Goal: Check status: Check status

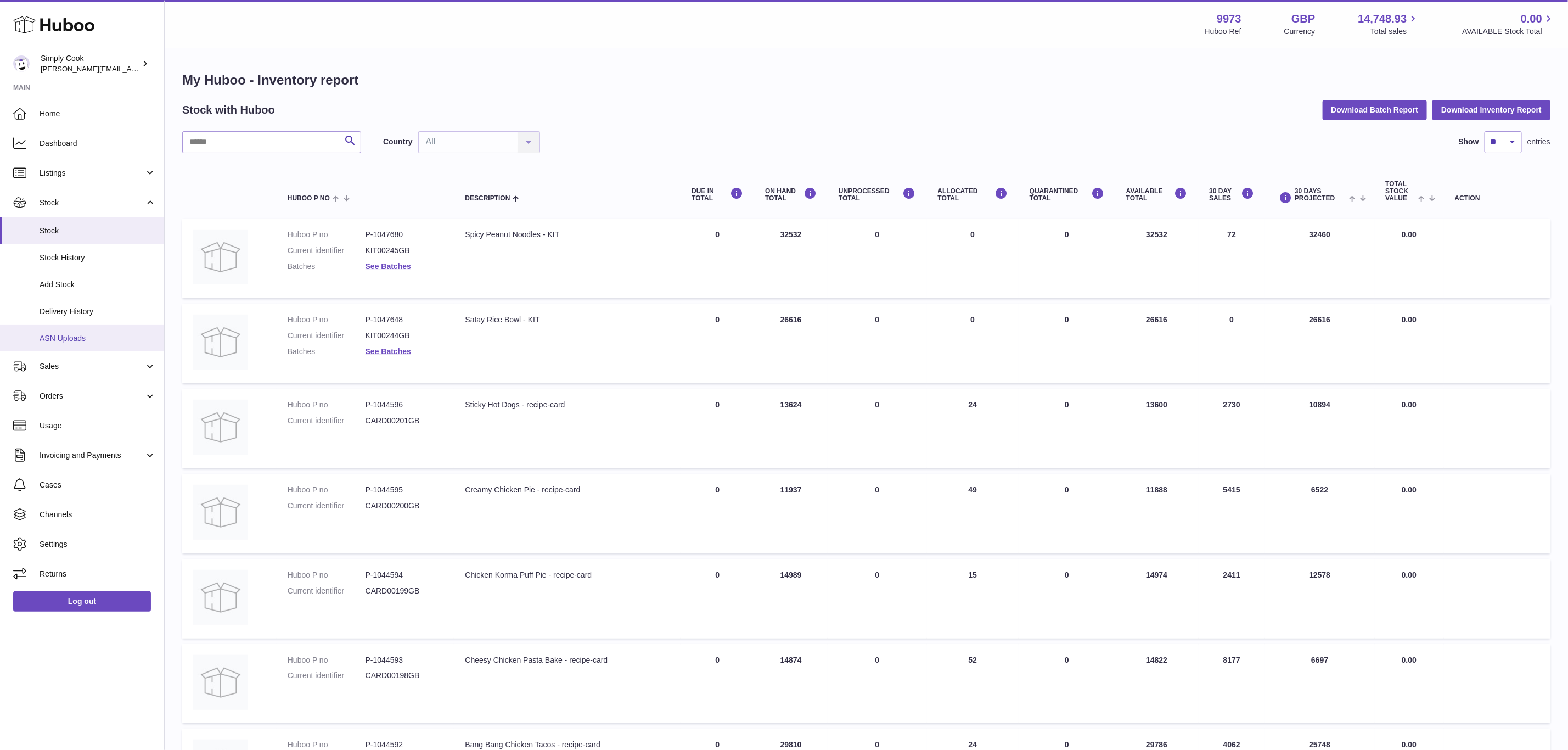
click at [72, 327] on link "ASN Uploads" at bounding box center [82, 339] width 164 height 27
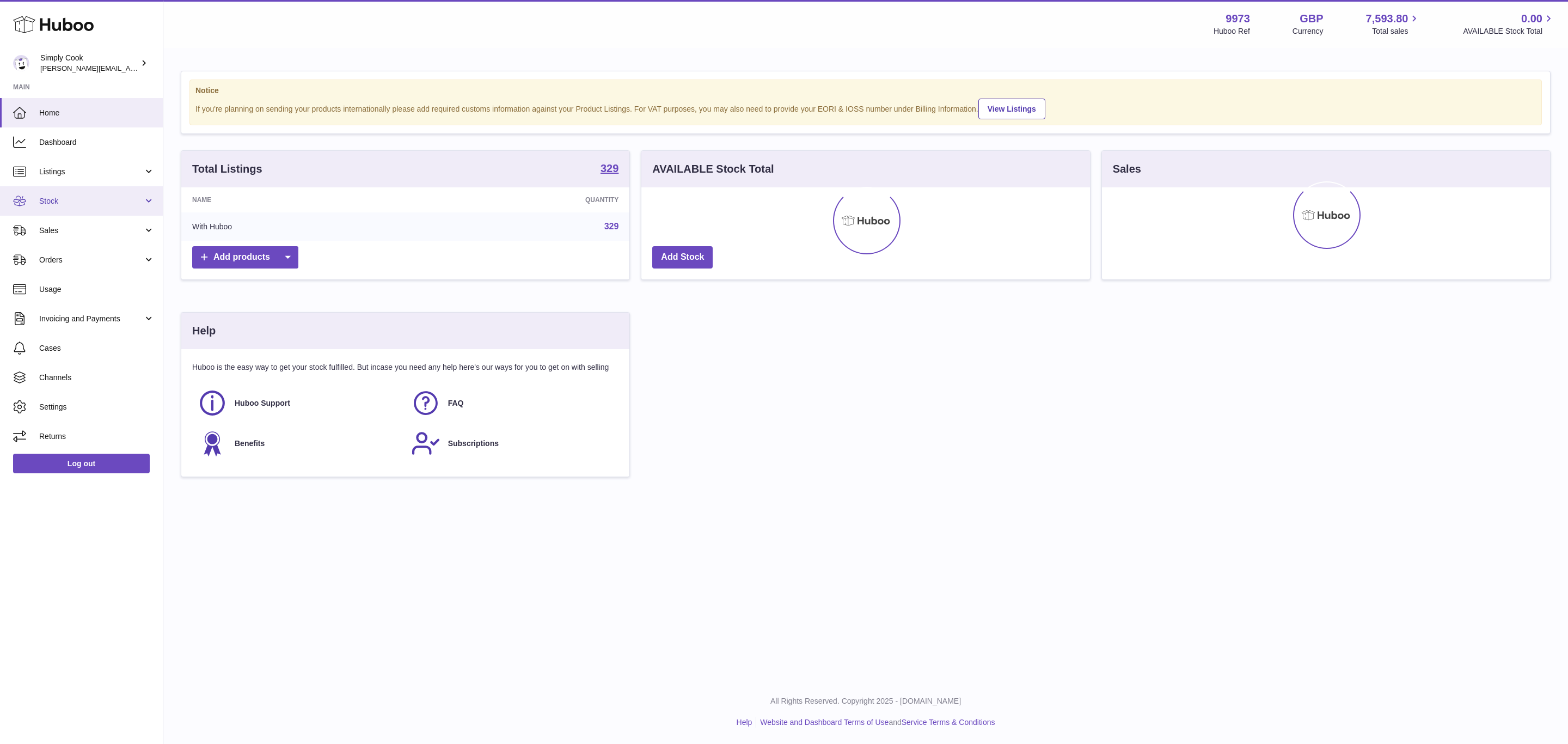
click at [65, 203] on span "Stock" at bounding box center [91, 201] width 104 height 10
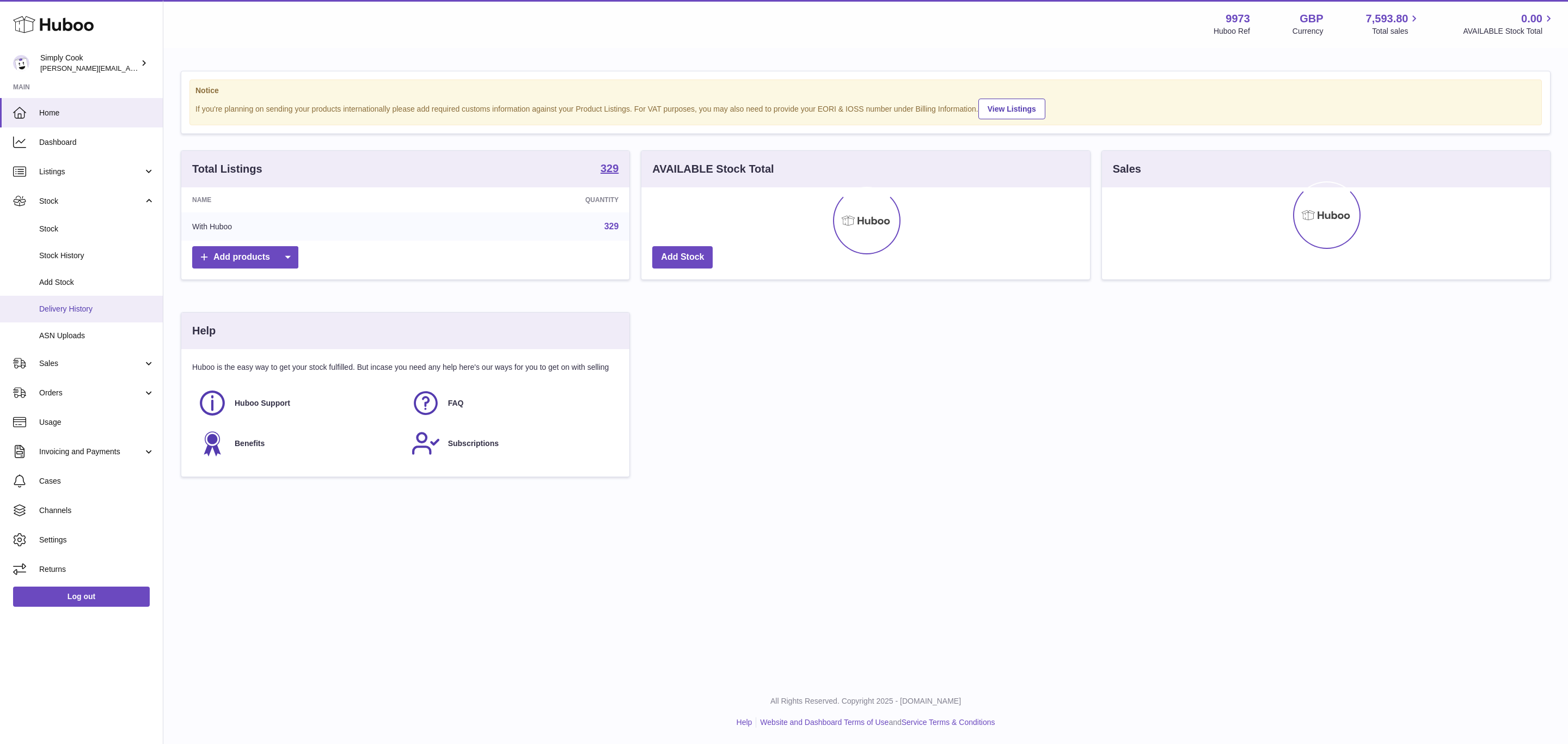
click at [69, 312] on span "Delivery History" at bounding box center [97, 309] width 116 height 10
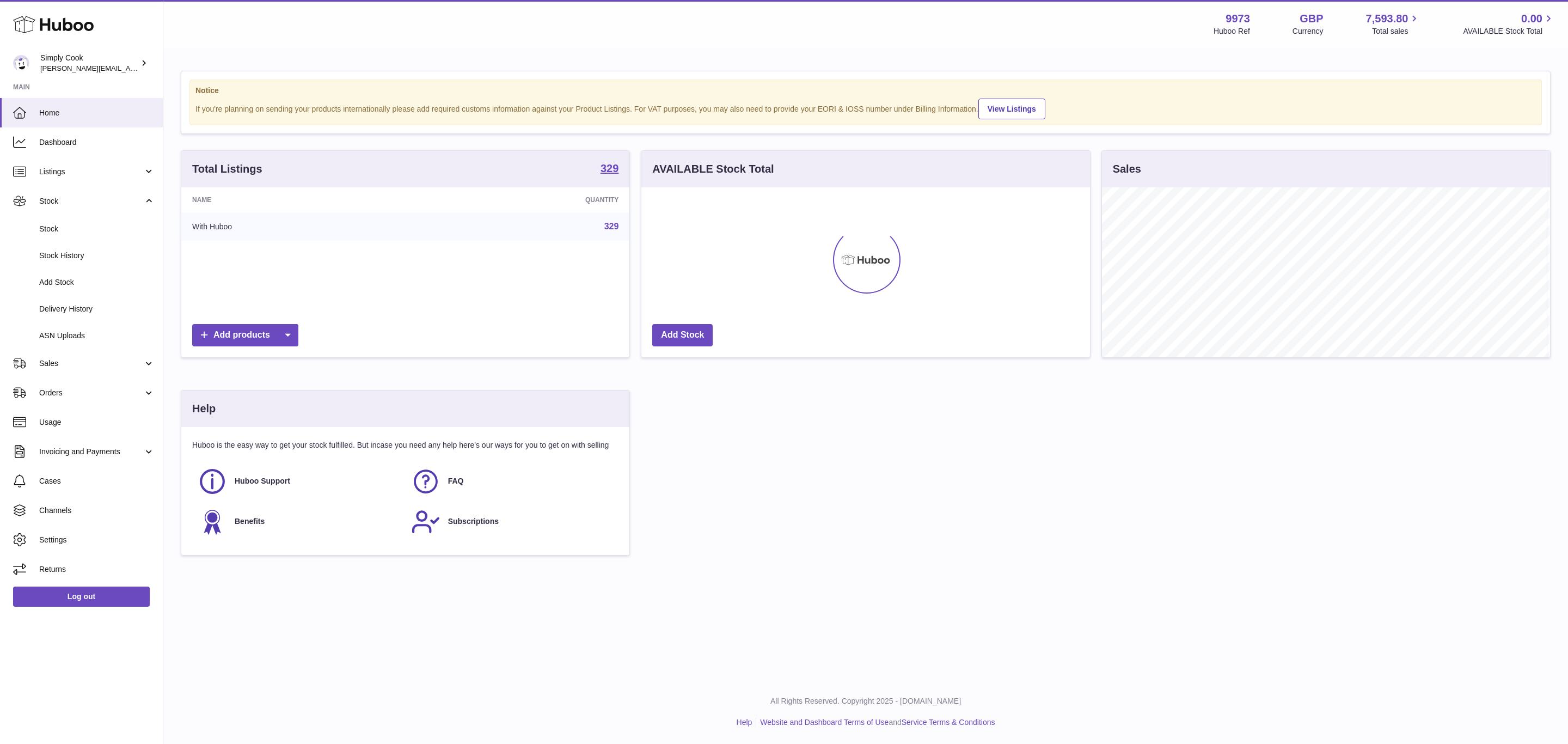
scroll to position [170, 447]
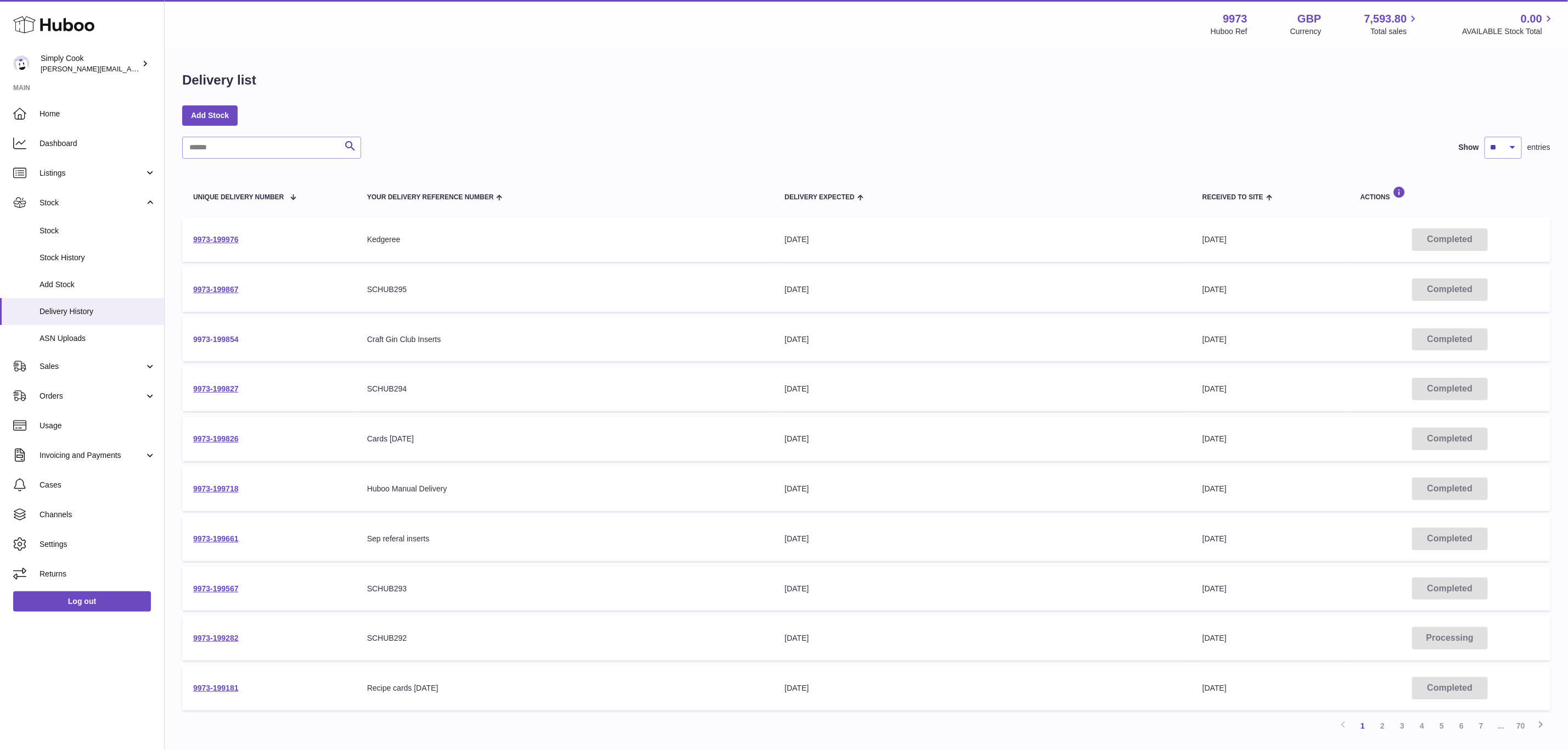
click at [209, 335] on link "9973-199854" at bounding box center [216, 339] width 45 height 9
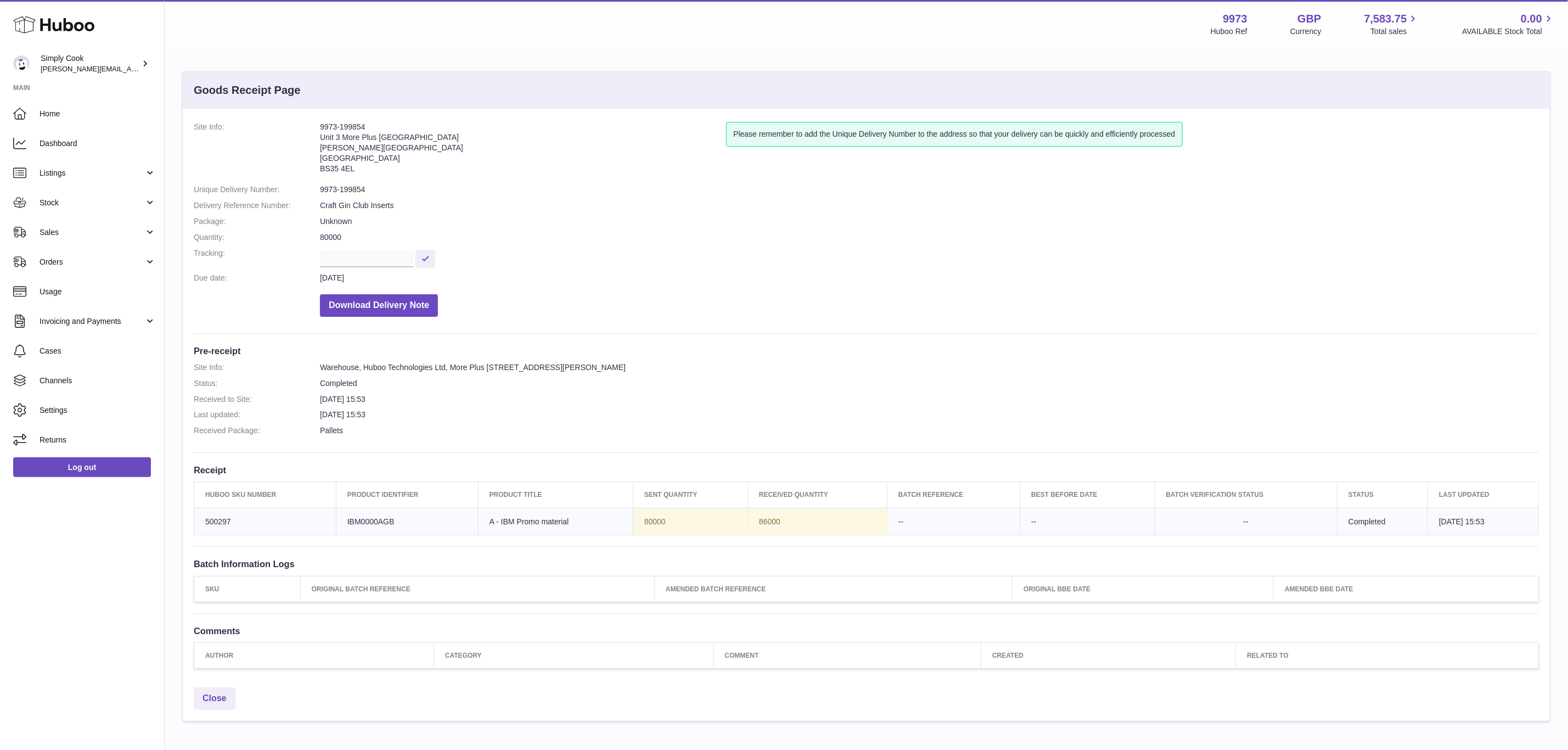
click at [766, 520] on td "86000" at bounding box center [817, 521] width 139 height 28
copy td "86000"
click at [793, 533] on td "86000" at bounding box center [817, 521] width 139 height 28
